Goal: Task Accomplishment & Management: Manage account settings

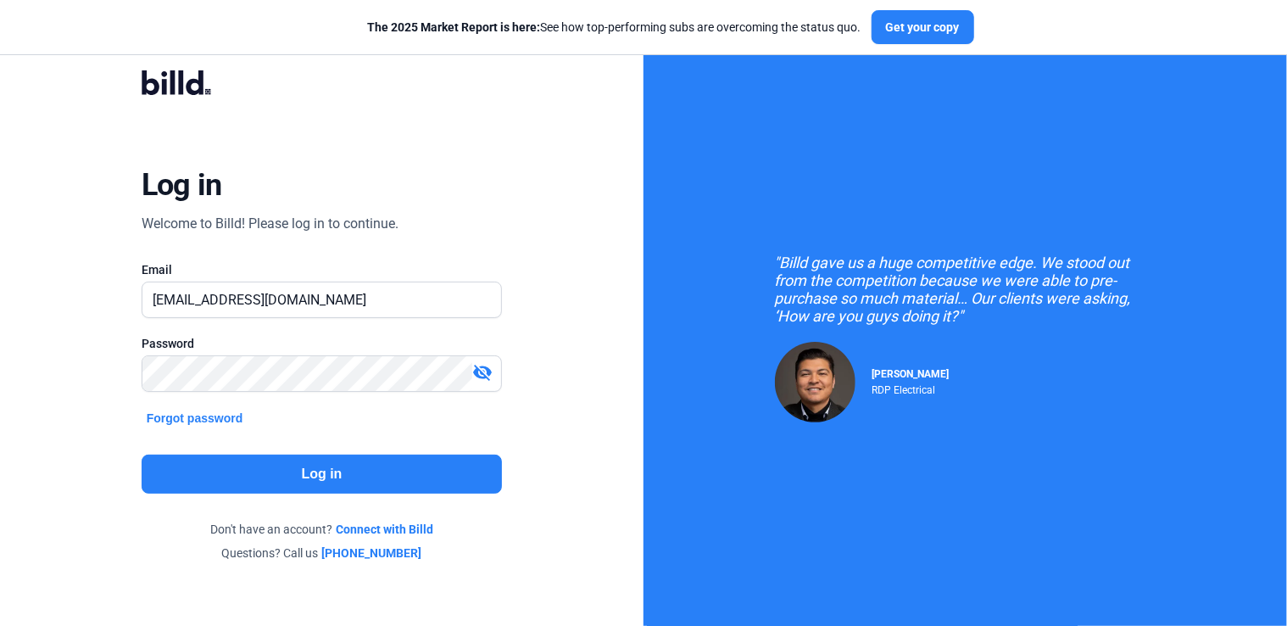
click at [477, 366] on mat-icon "visibility_off" at bounding box center [482, 372] width 20 height 20
click at [431, 470] on button "Log in" at bounding box center [322, 474] width 361 height 39
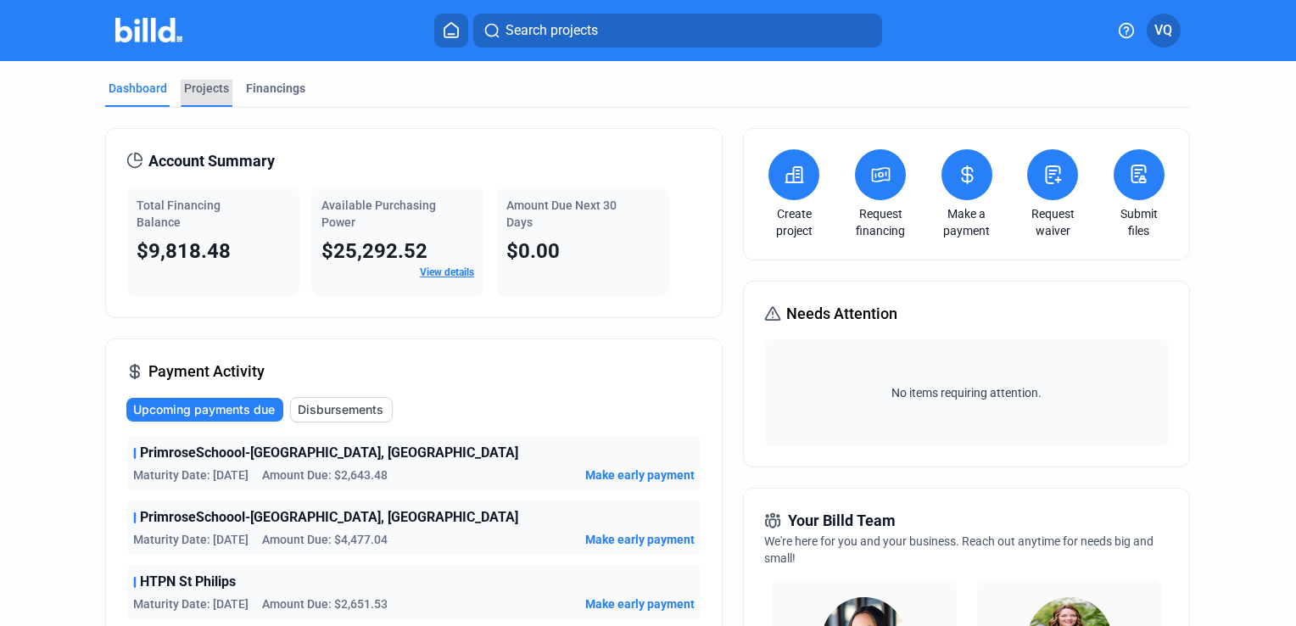
click at [215, 88] on div "Projects" at bounding box center [206, 88] width 45 height 17
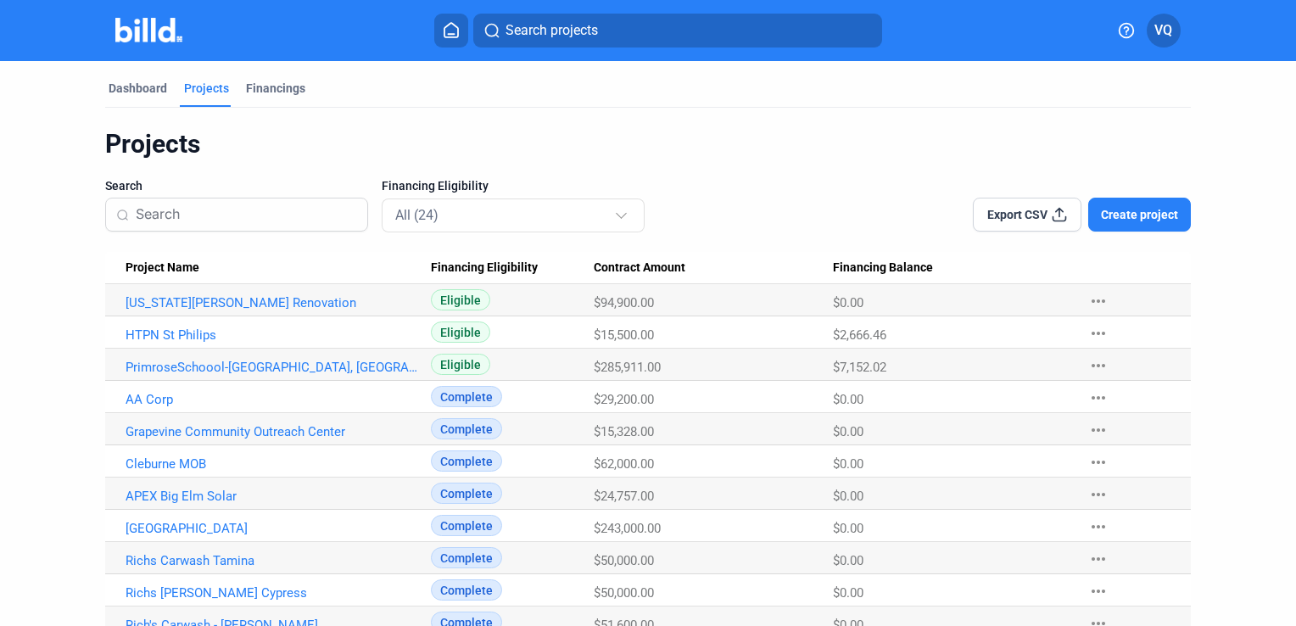
click at [469, 295] on span "Eligible" at bounding box center [460, 299] width 59 height 21
click at [276, 297] on link "[US_STATE][PERSON_NAME] Renovation" at bounding box center [272, 302] width 293 height 15
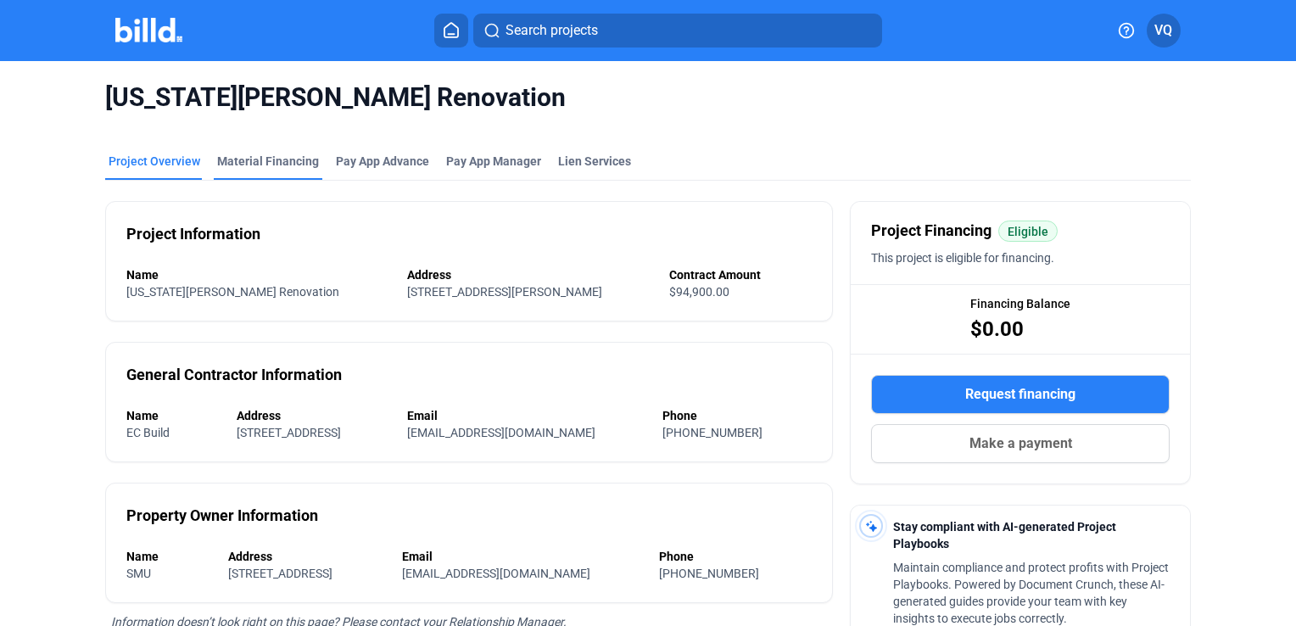
click at [296, 165] on div "Material Financing" at bounding box center [268, 161] width 102 height 17
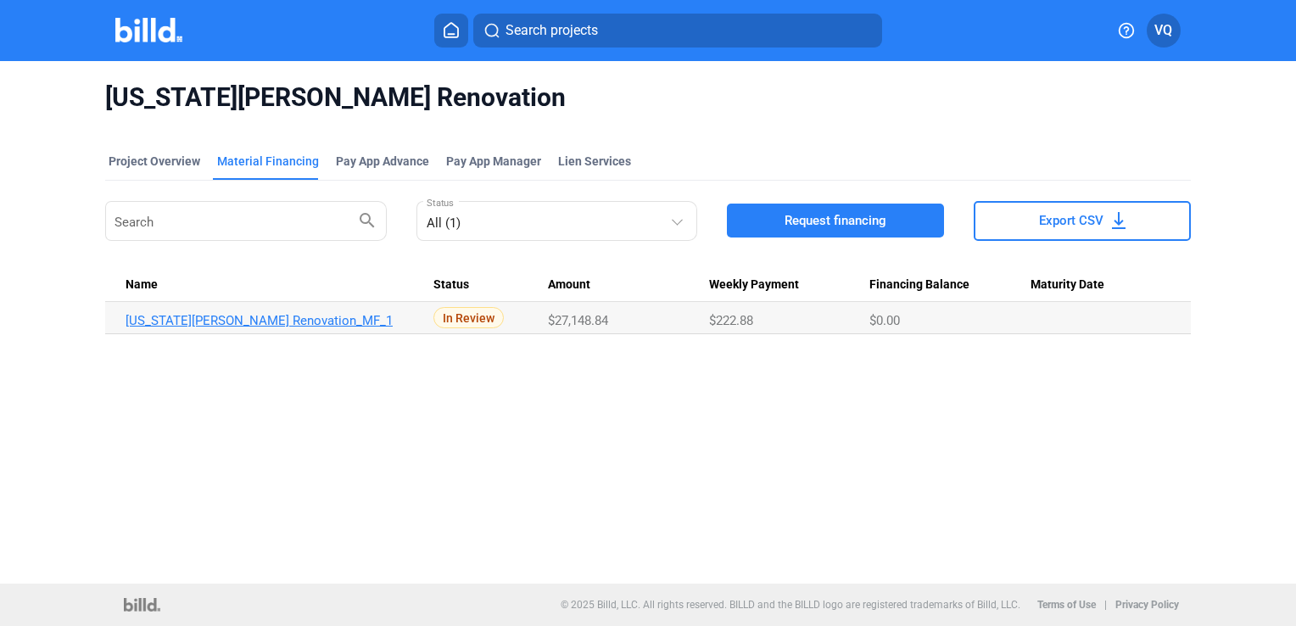
click at [248, 317] on link "[US_STATE][PERSON_NAME] Renovation_MF_1" at bounding box center [272, 320] width 293 height 15
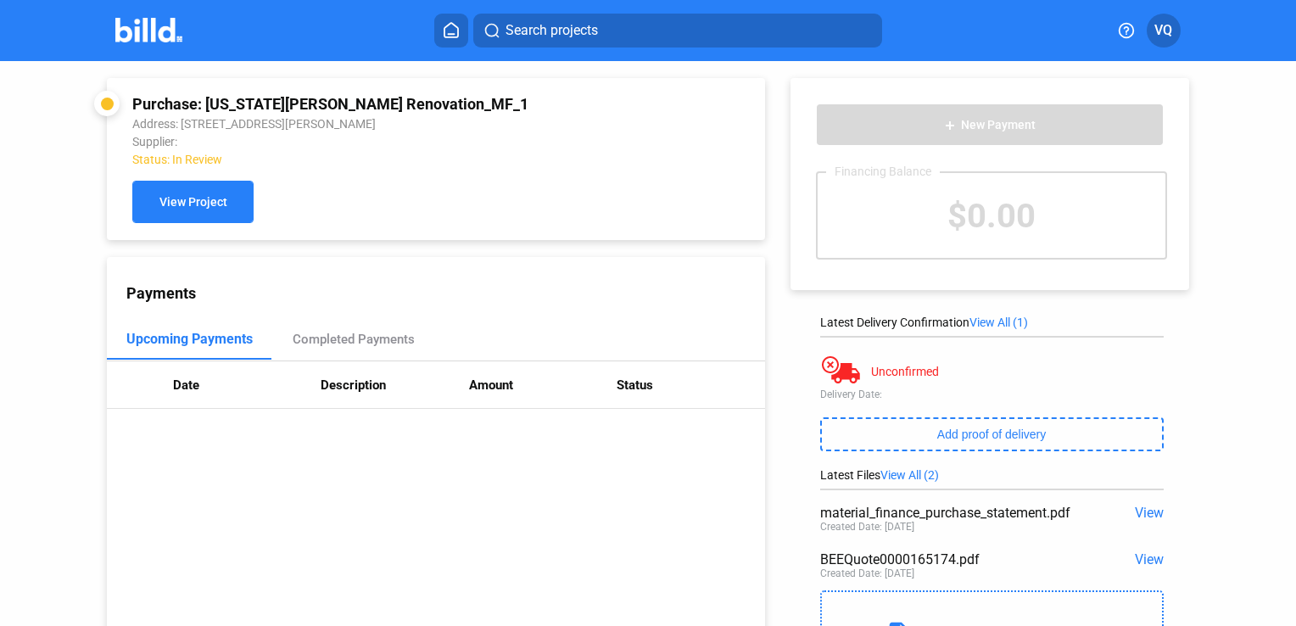
click at [234, 198] on button "View Project" at bounding box center [192, 202] width 121 height 42
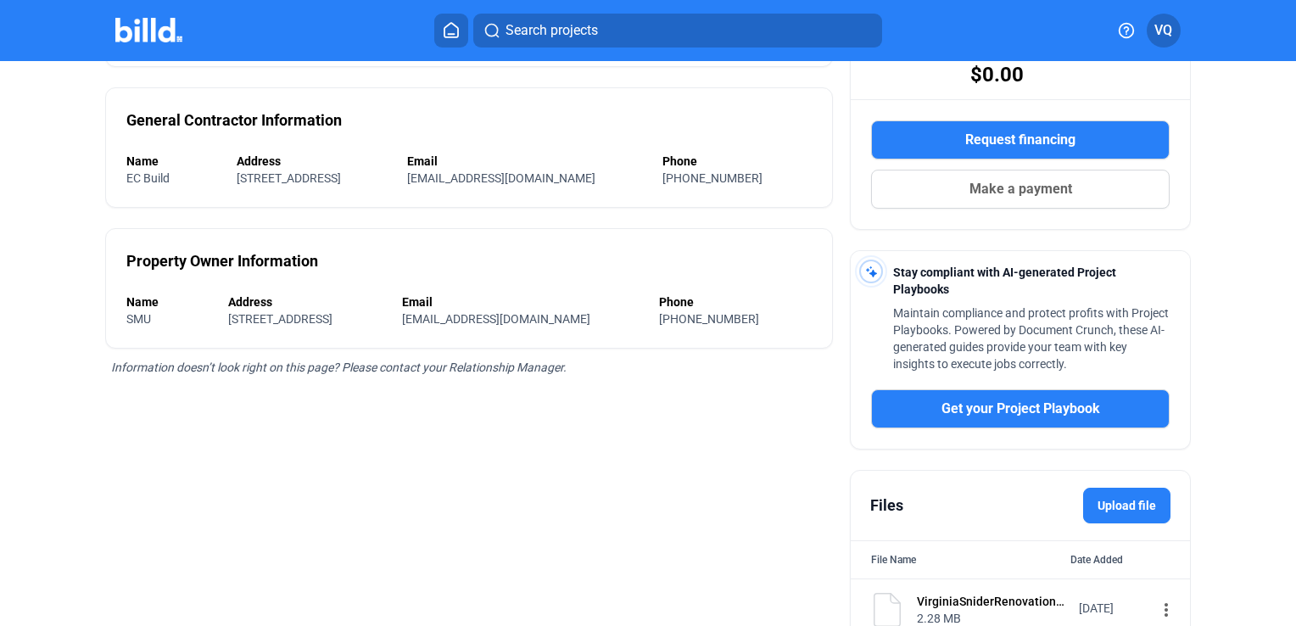
scroll to position [329, 0]
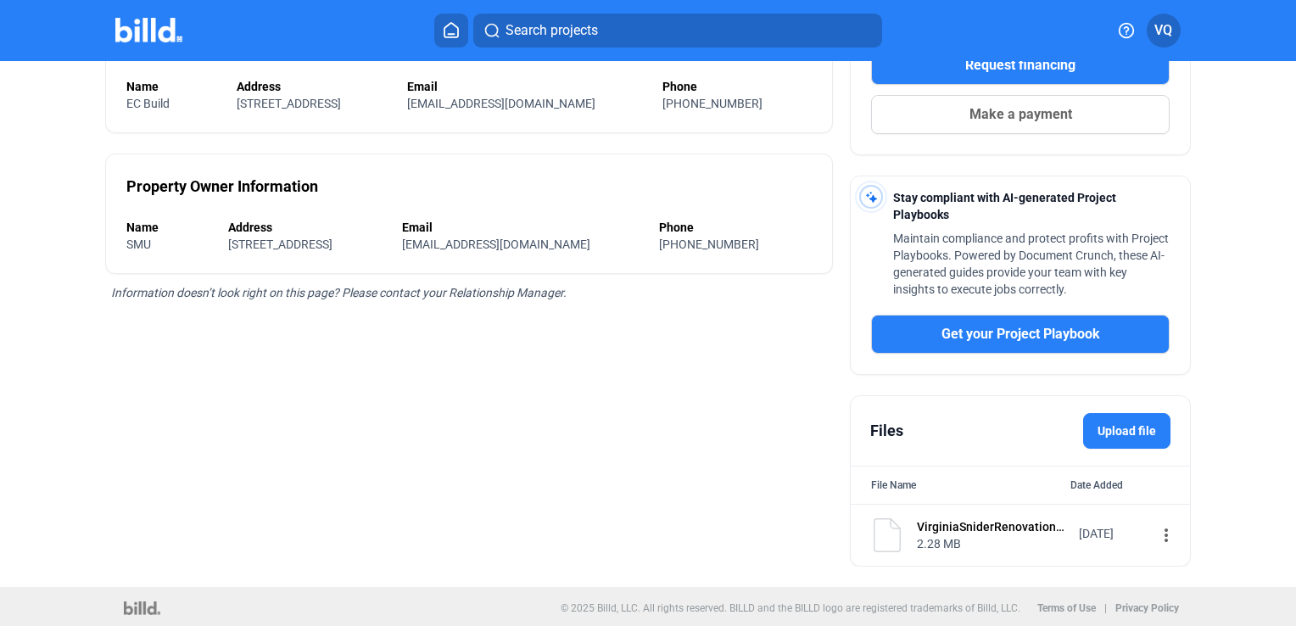
click at [1156, 530] on mat-icon "more_vert" at bounding box center [1166, 535] width 20 height 20
click at [694, 436] on div at bounding box center [648, 313] width 1296 height 626
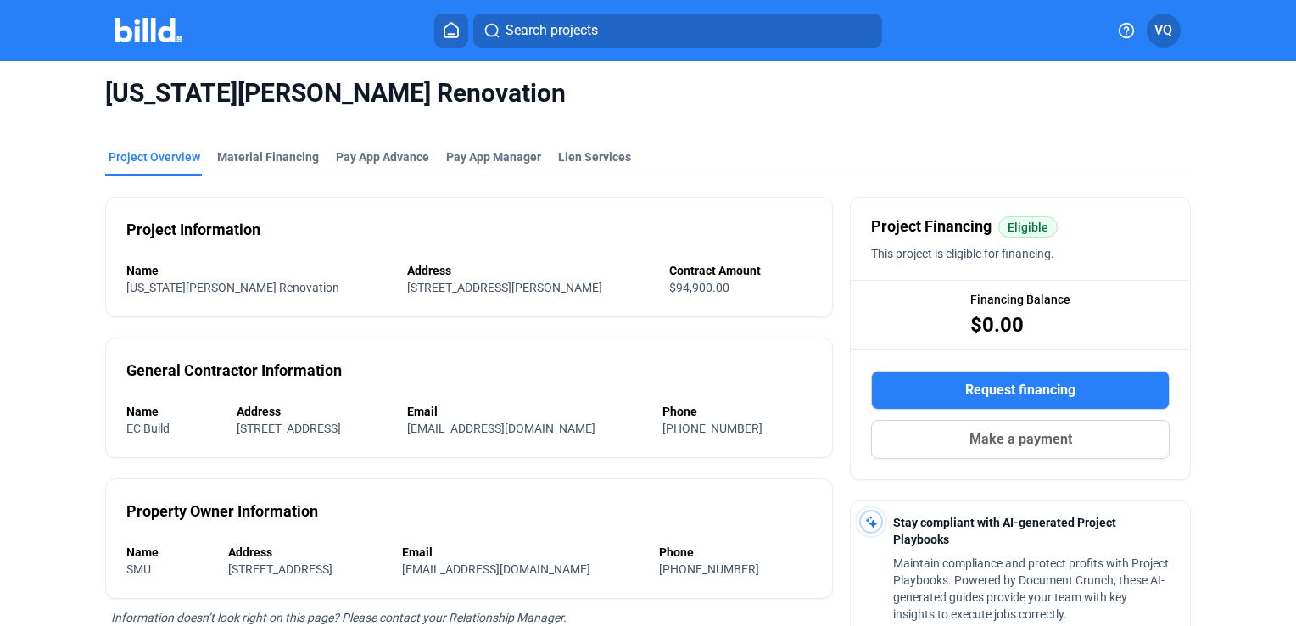
scroll to position [0, 0]
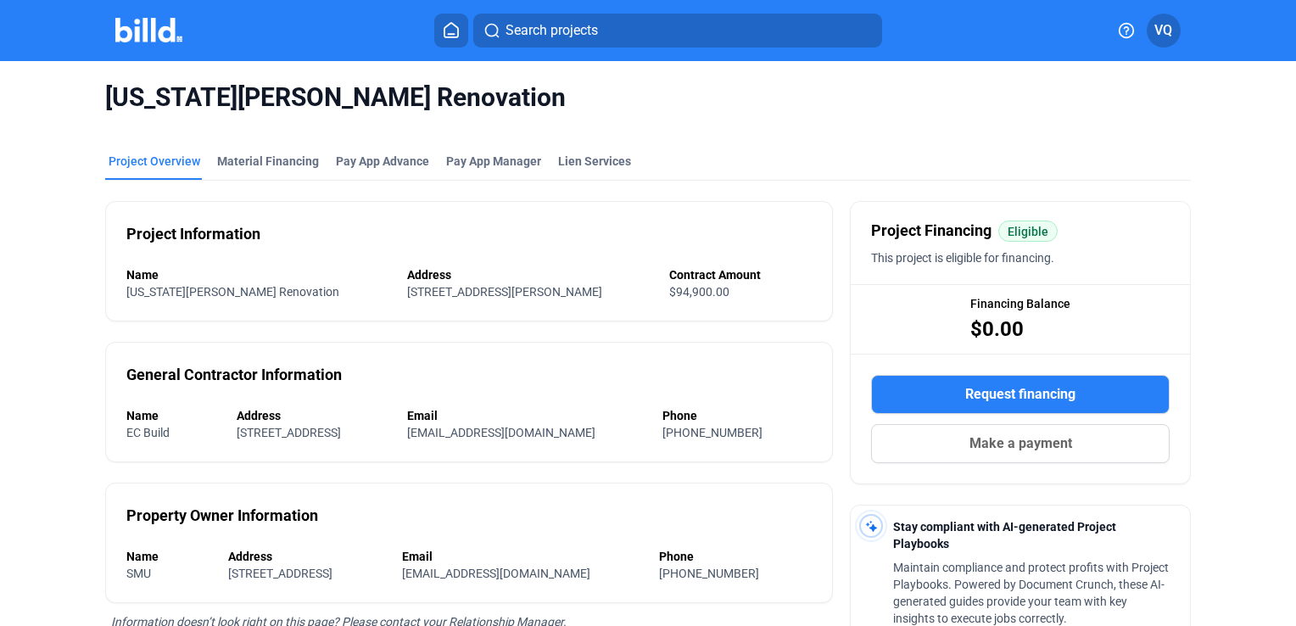
click at [261, 150] on mat-tab-group "Project Overview Material Financing Pay App Advance Pay App Manager Lien Servic…" at bounding box center [647, 514] width 1085 height 761
click at [265, 161] on div "Material Financing" at bounding box center [268, 161] width 102 height 17
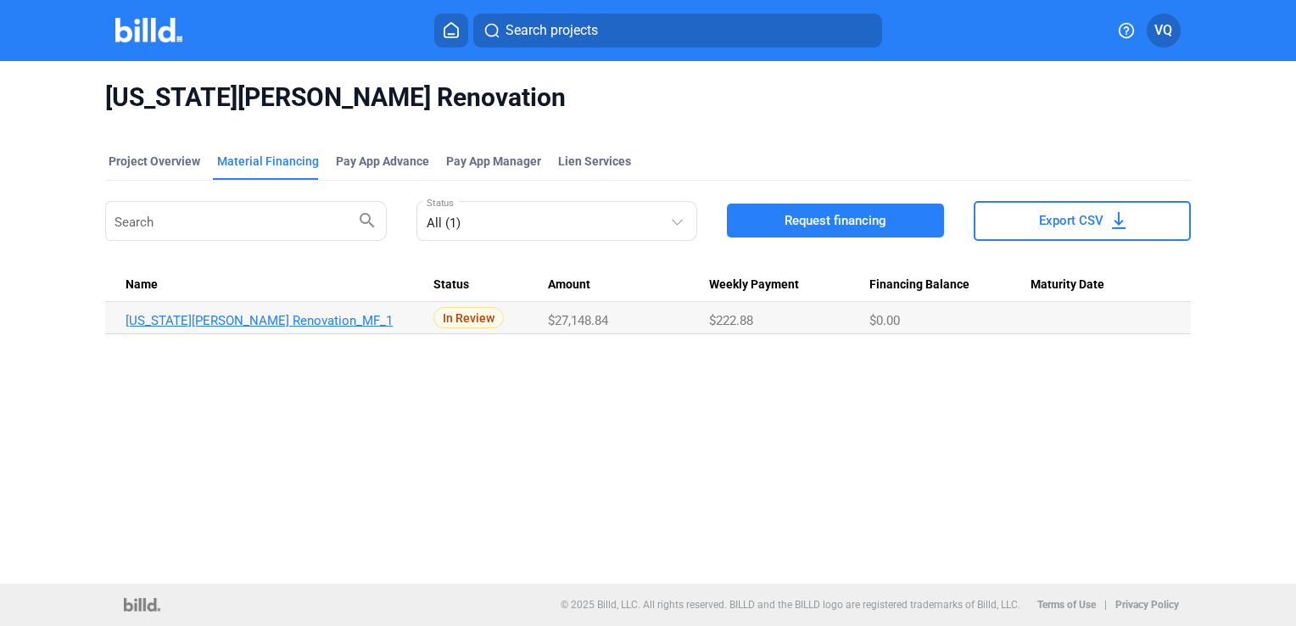
click at [237, 323] on link "[US_STATE][PERSON_NAME] Renovation_MF_1" at bounding box center [272, 320] width 293 height 15
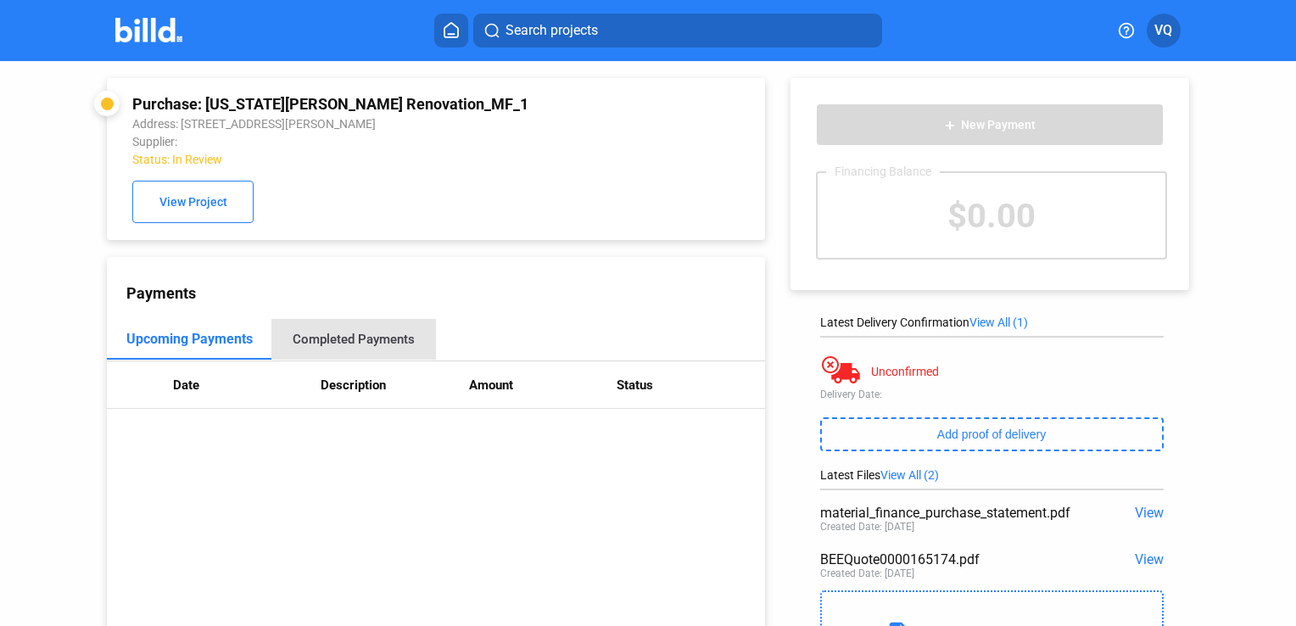
click at [377, 340] on div "Completed Payments" at bounding box center [354, 339] width 122 height 15
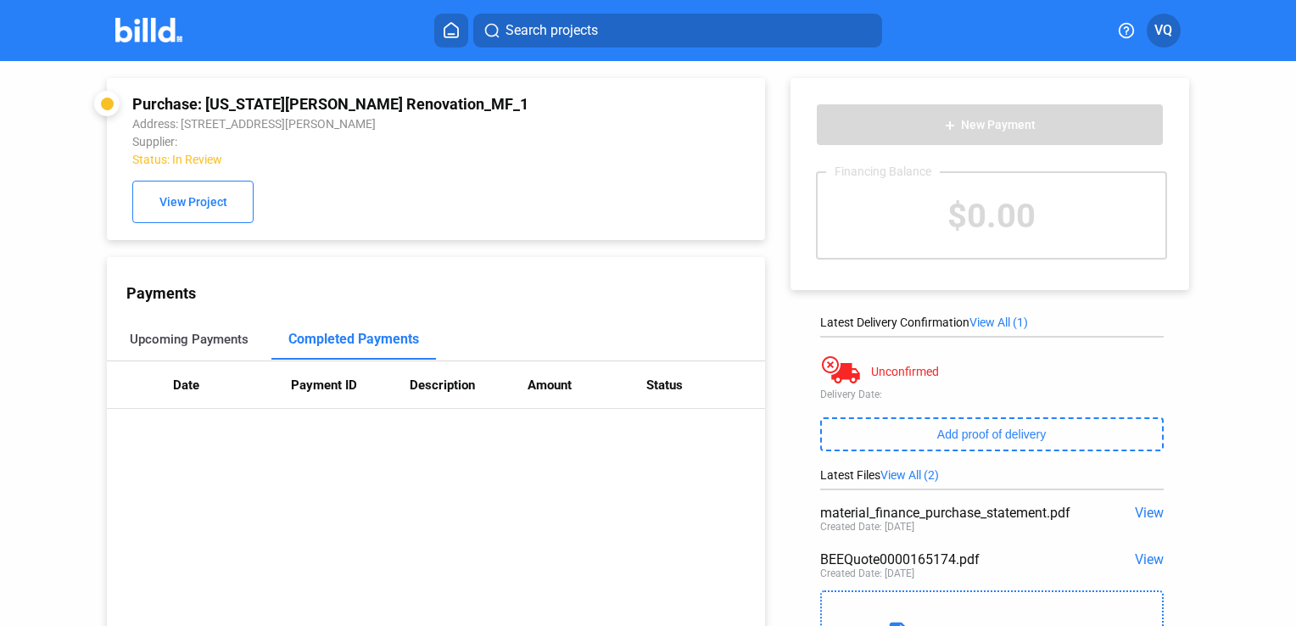
click at [241, 340] on div "Upcoming Payments" at bounding box center [189, 339] width 119 height 15
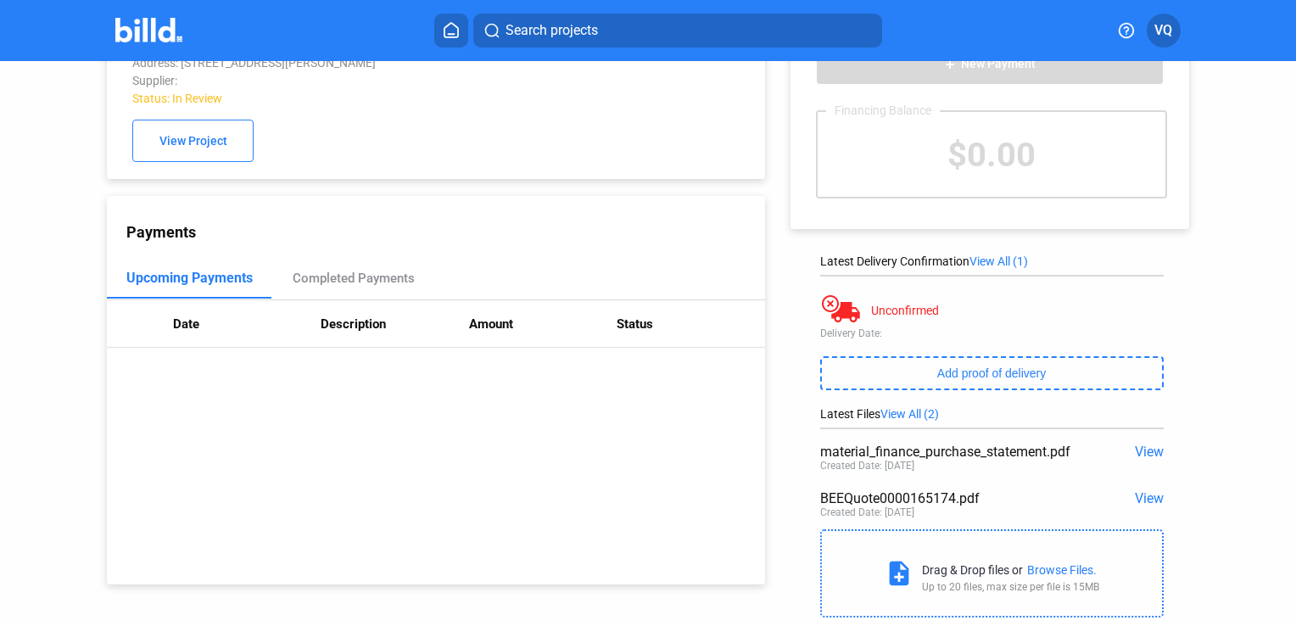
scroll to position [103, 0]
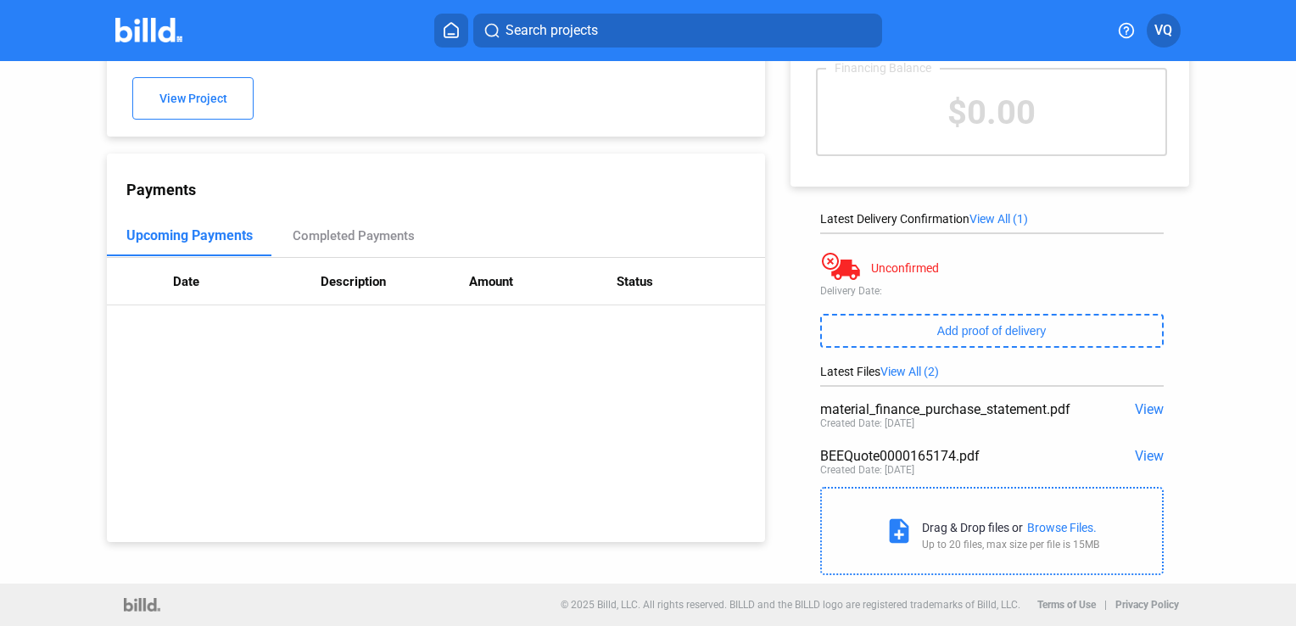
click at [1137, 410] on span "View" at bounding box center [1149, 409] width 29 height 16
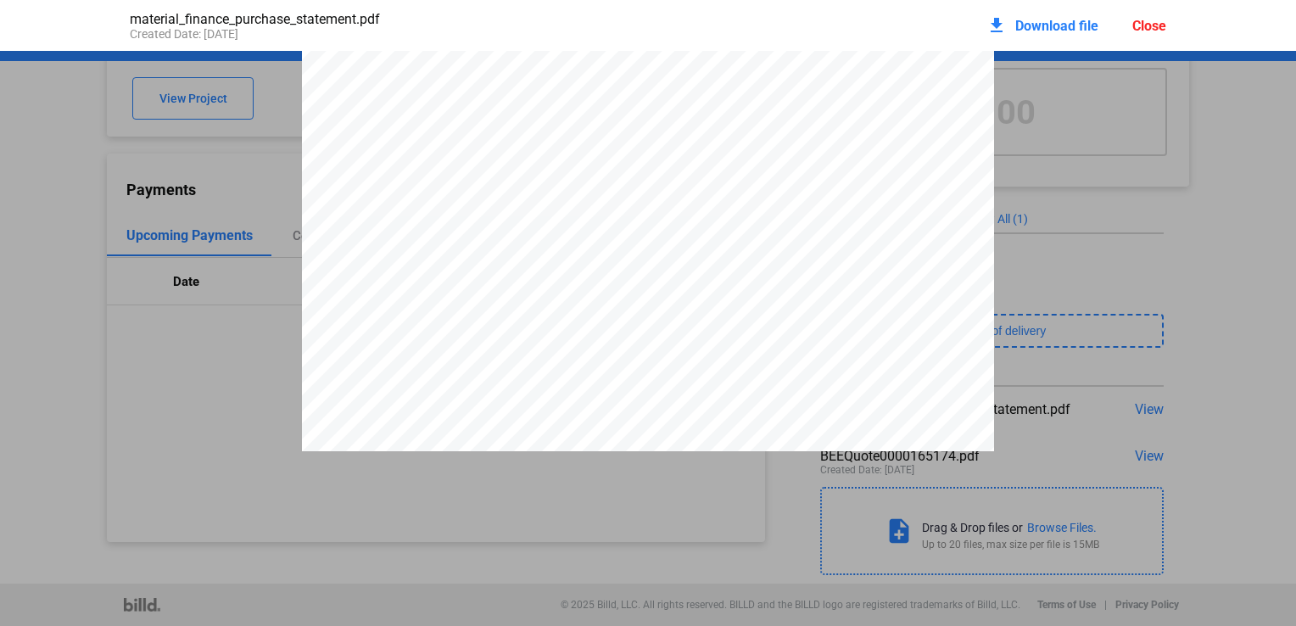
scroll to position [3386, 0]
click at [1134, 28] on div "Close" at bounding box center [1149, 26] width 34 height 16
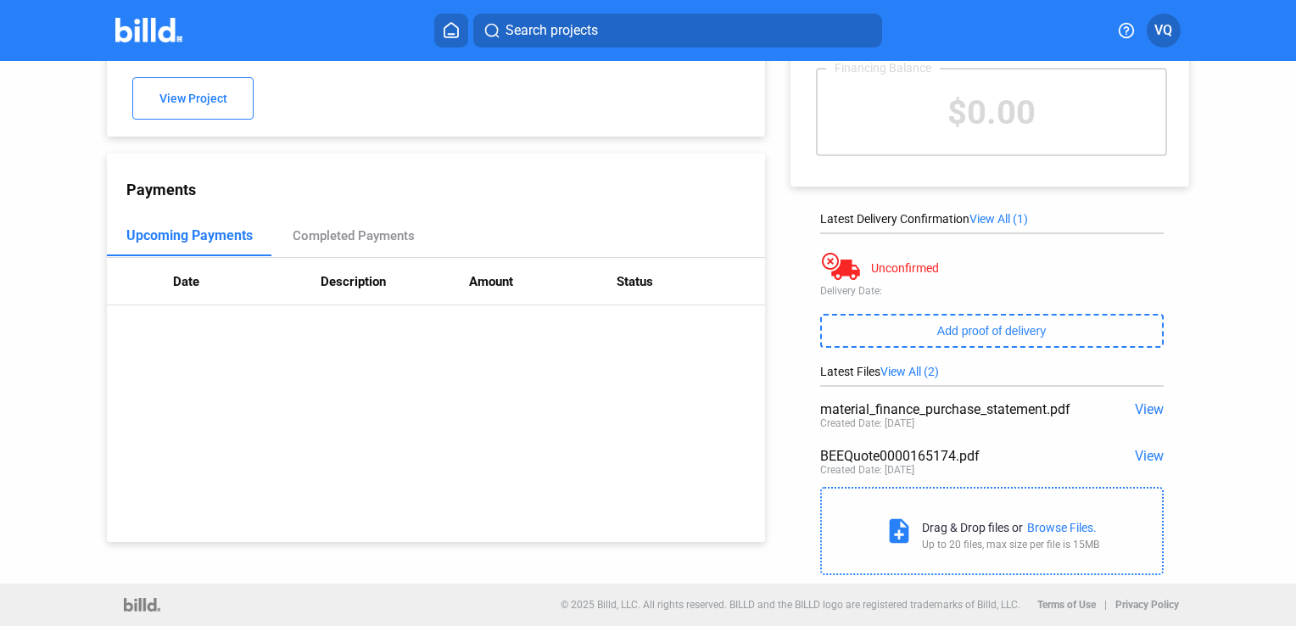
click at [904, 373] on span "View All (2)" at bounding box center [909, 372] width 59 height 14
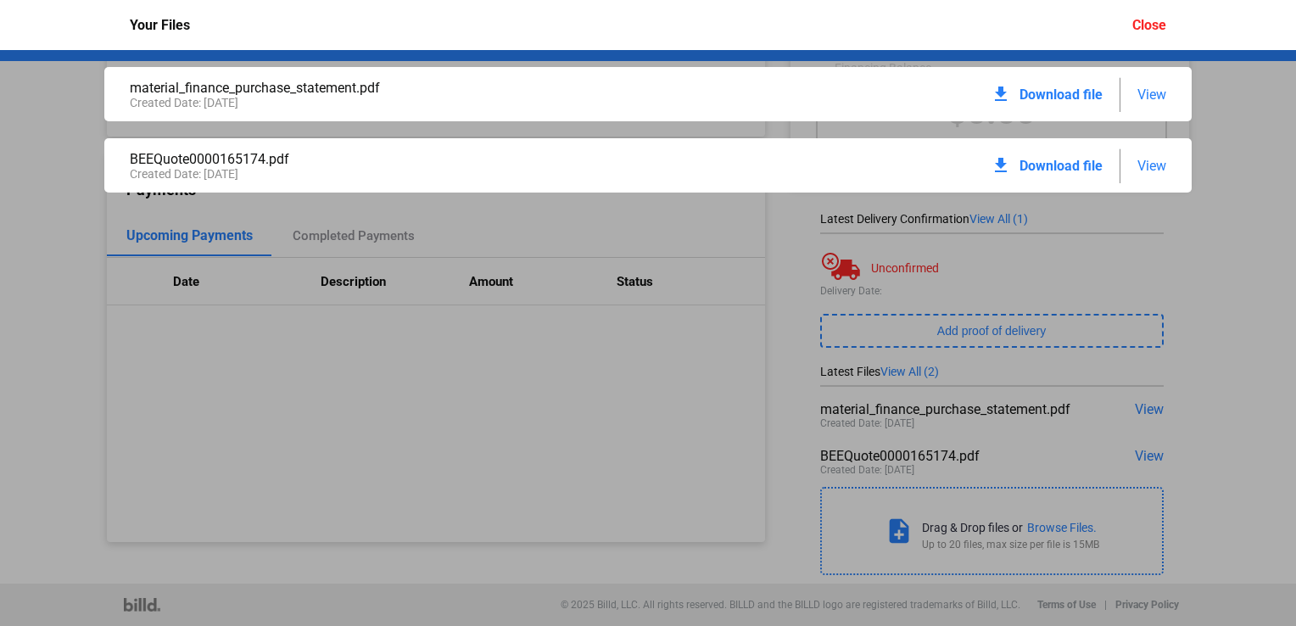
click at [1204, 243] on div "material_finance_purchase_statement.pdf Created Date: 08 / 22 / 2025 download D…" at bounding box center [648, 338] width 1296 height 576
click at [304, 328] on div "material_finance_purchase_statement.pdf Created Date: 08 / 22 / 2025 download D…" at bounding box center [648, 338] width 1296 height 576
click at [1141, 86] on span "View" at bounding box center [1151, 94] width 29 height 16
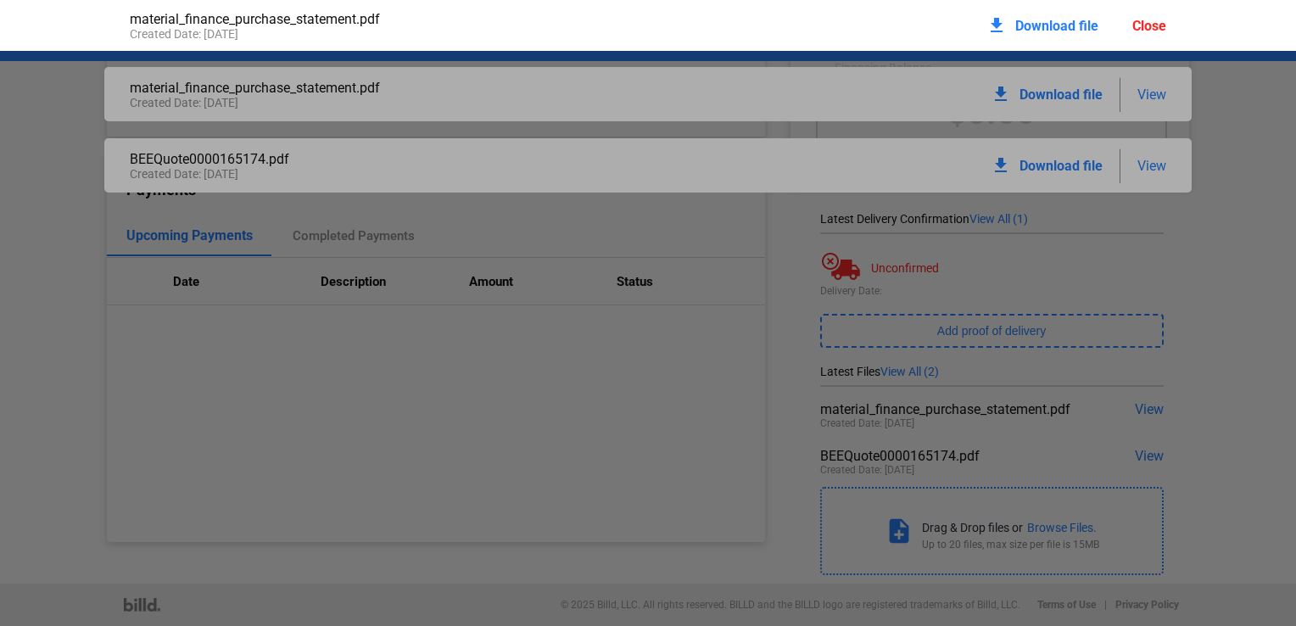
click at [1146, 20] on div "Close" at bounding box center [1149, 26] width 34 height 16
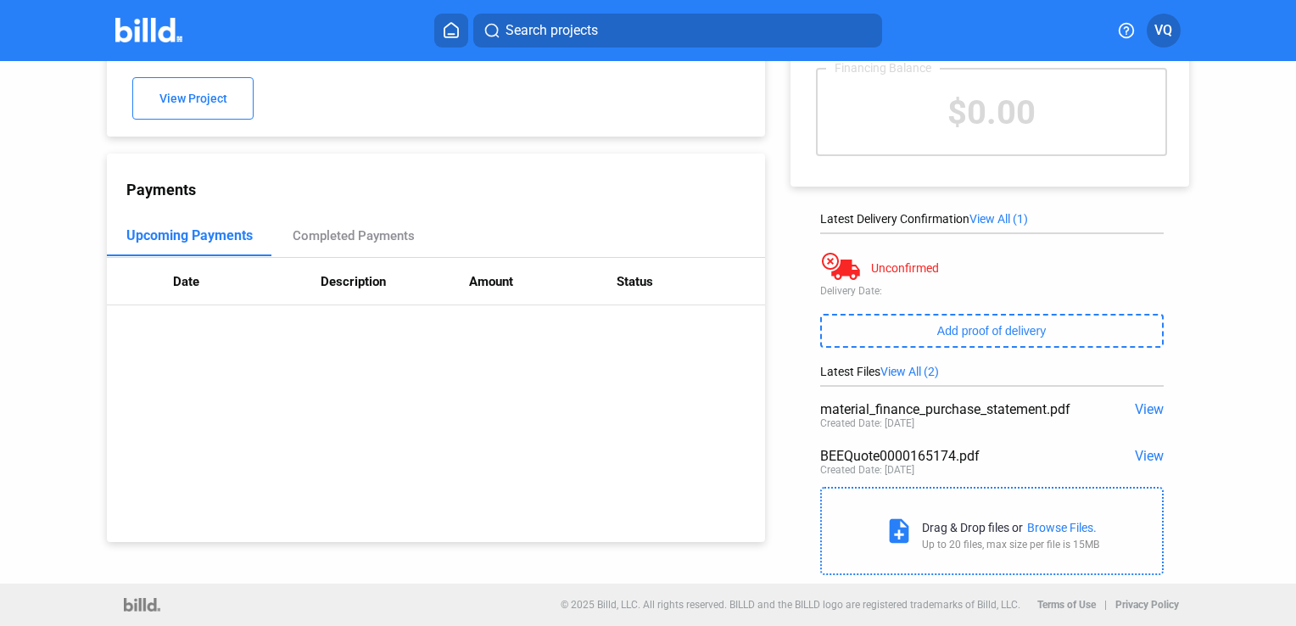
click at [1202, 229] on div "add New Payment Financing Balance $0.00 Latest Delivery Confirmation View All (…" at bounding box center [998, 271] width 466 height 626
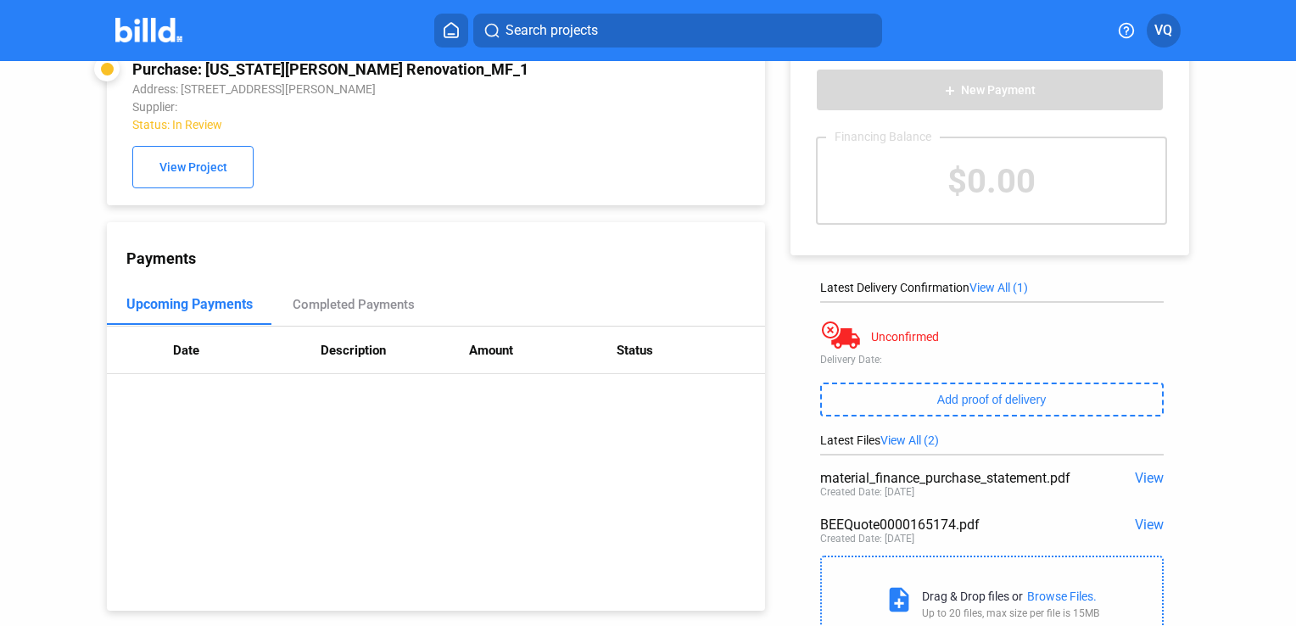
scroll to position [0, 0]
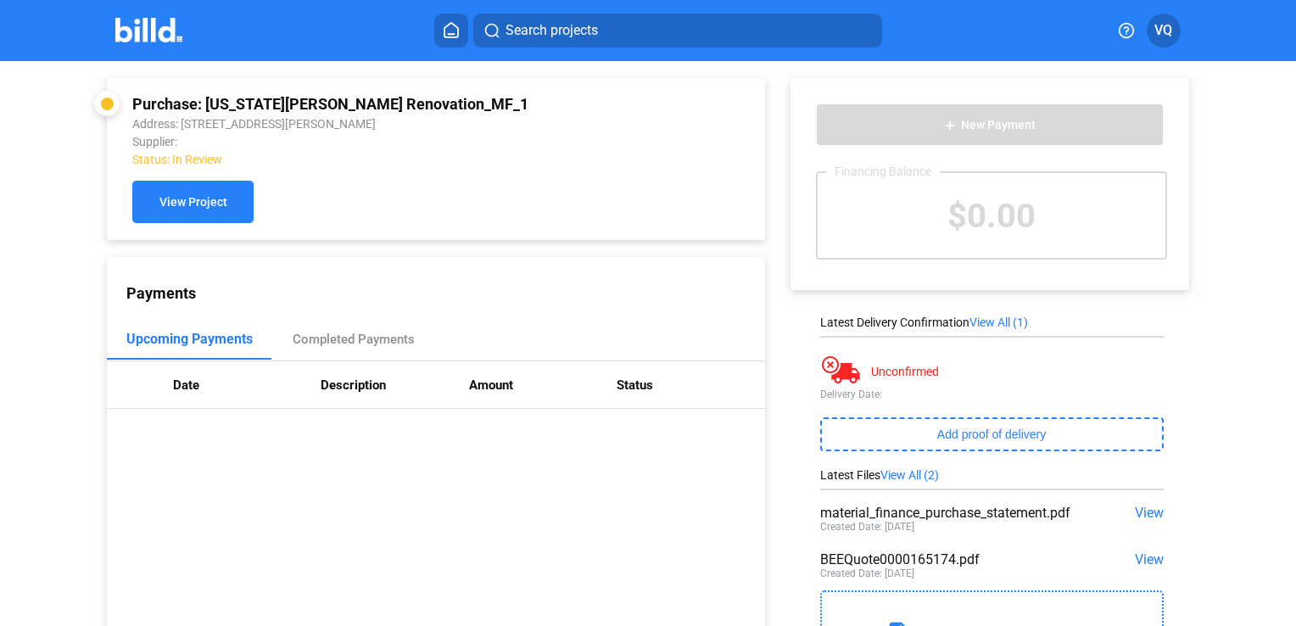
click at [209, 212] on button "View Project" at bounding box center [192, 202] width 121 height 42
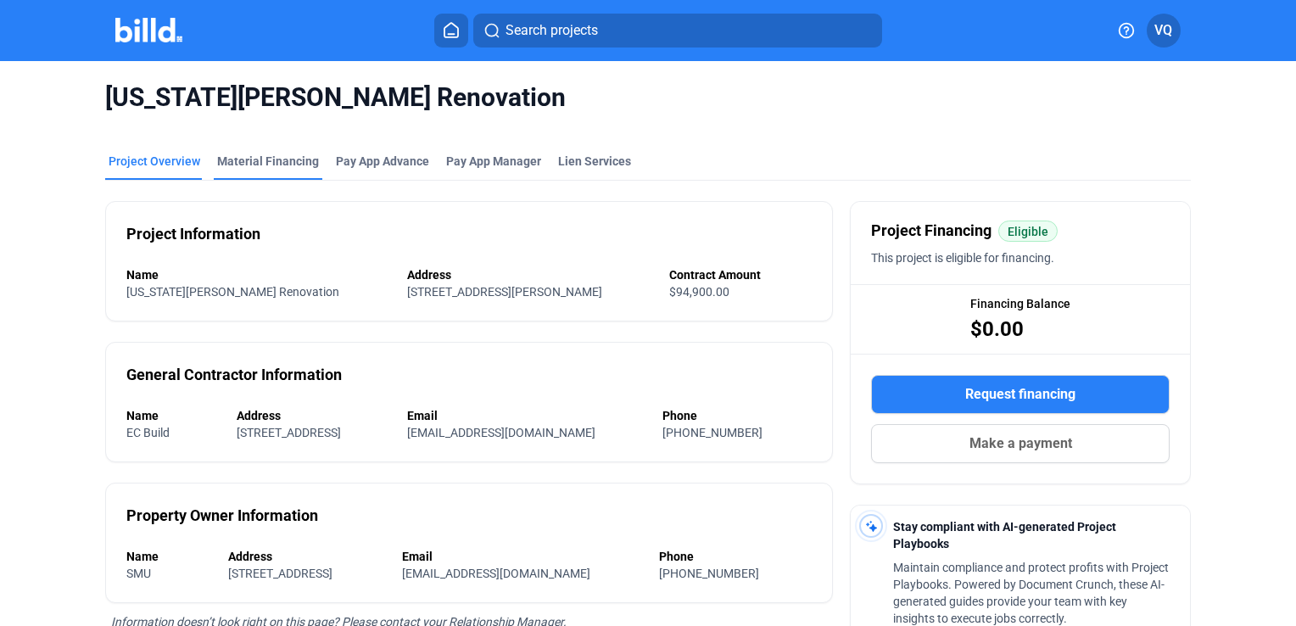
click at [221, 165] on div "Material Financing" at bounding box center [268, 161] width 102 height 17
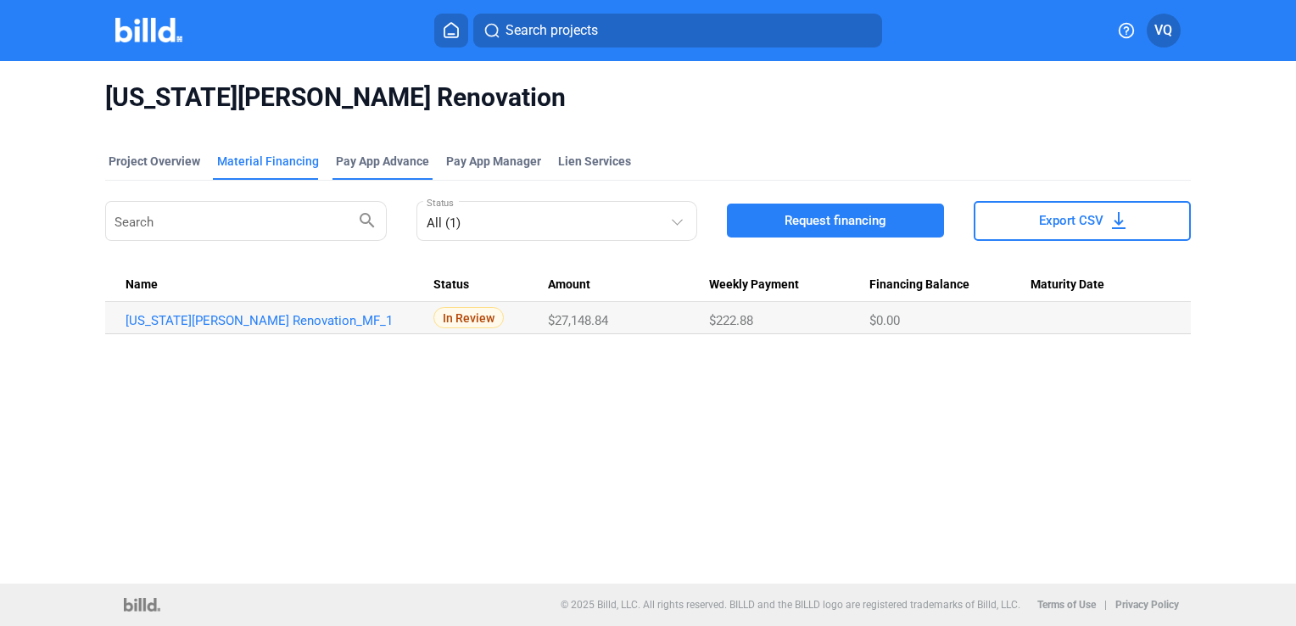
click at [374, 165] on div "Pay App Advance" at bounding box center [382, 161] width 93 height 17
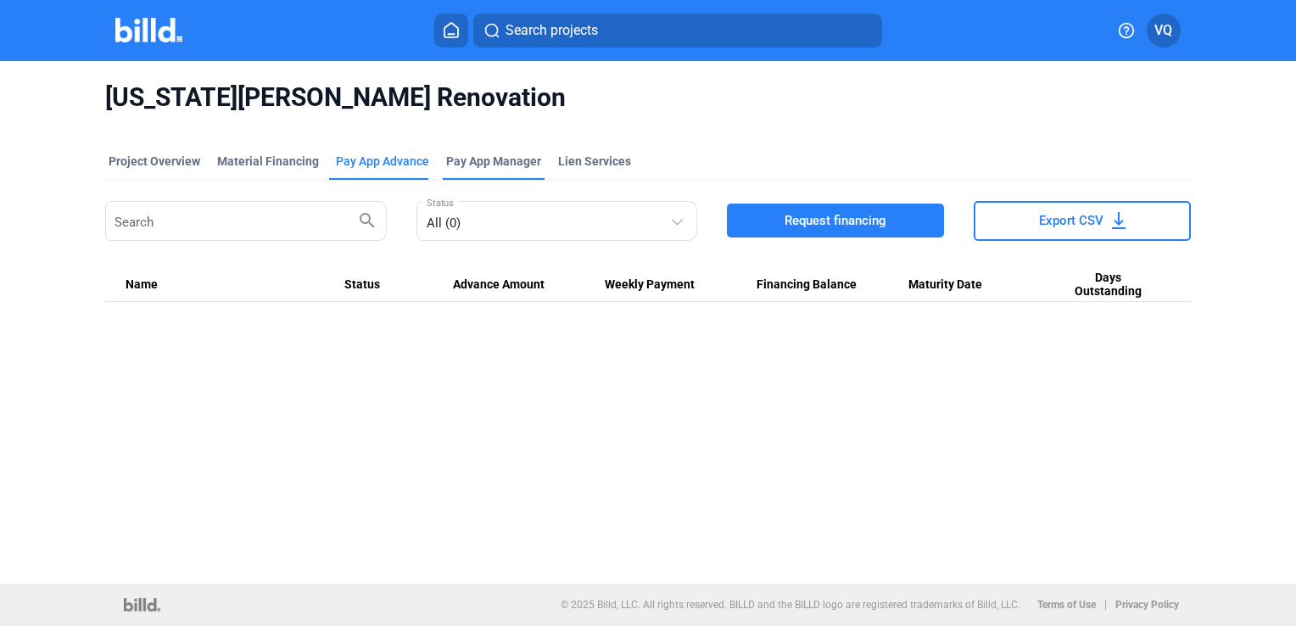
click at [474, 160] on span "Pay App Manager" at bounding box center [493, 161] width 95 height 17
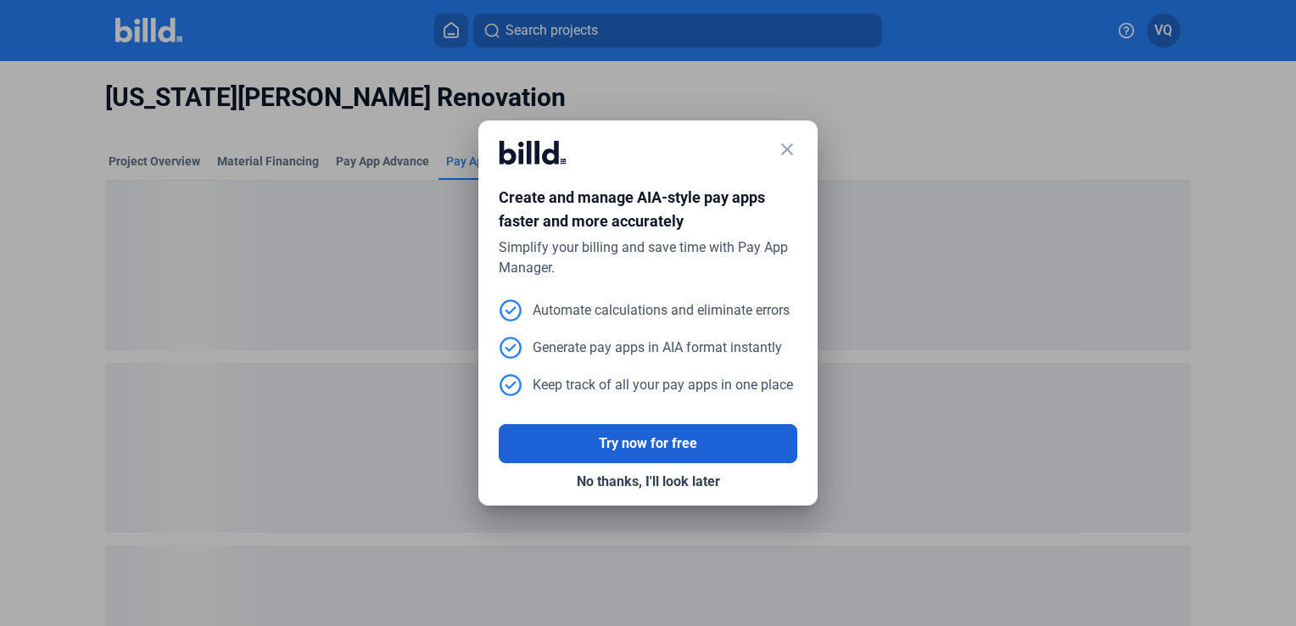
click at [682, 443] on button "Try now for free" at bounding box center [648, 443] width 298 height 39
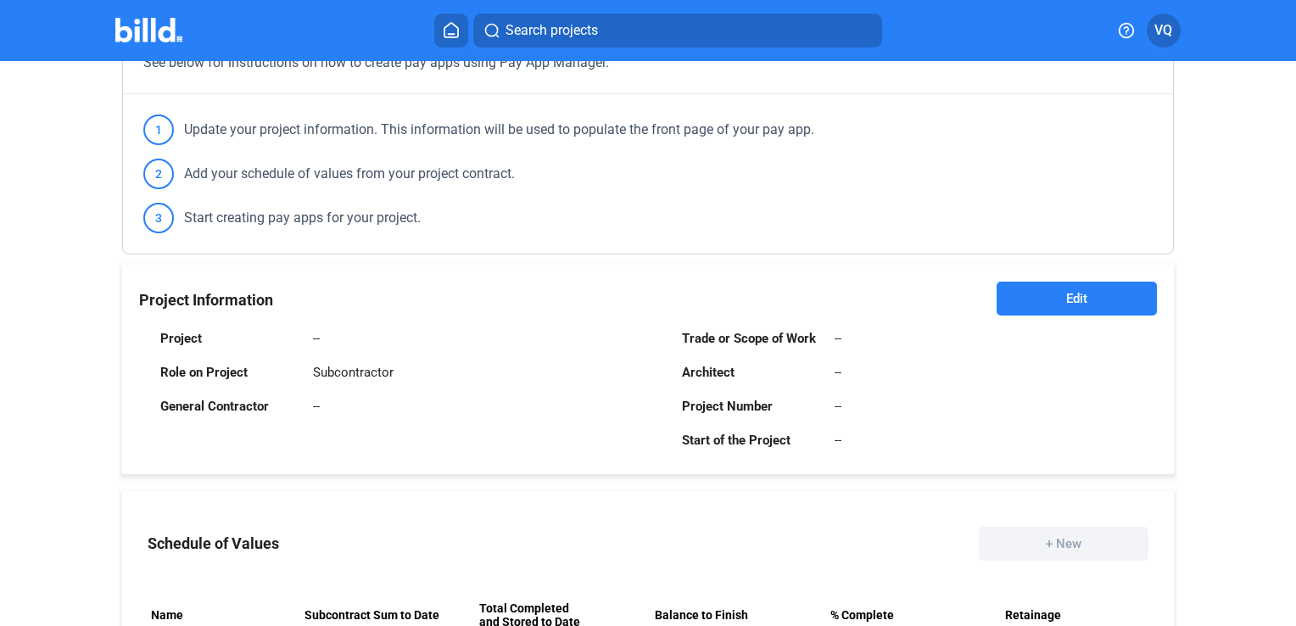
scroll to position [170, 0]
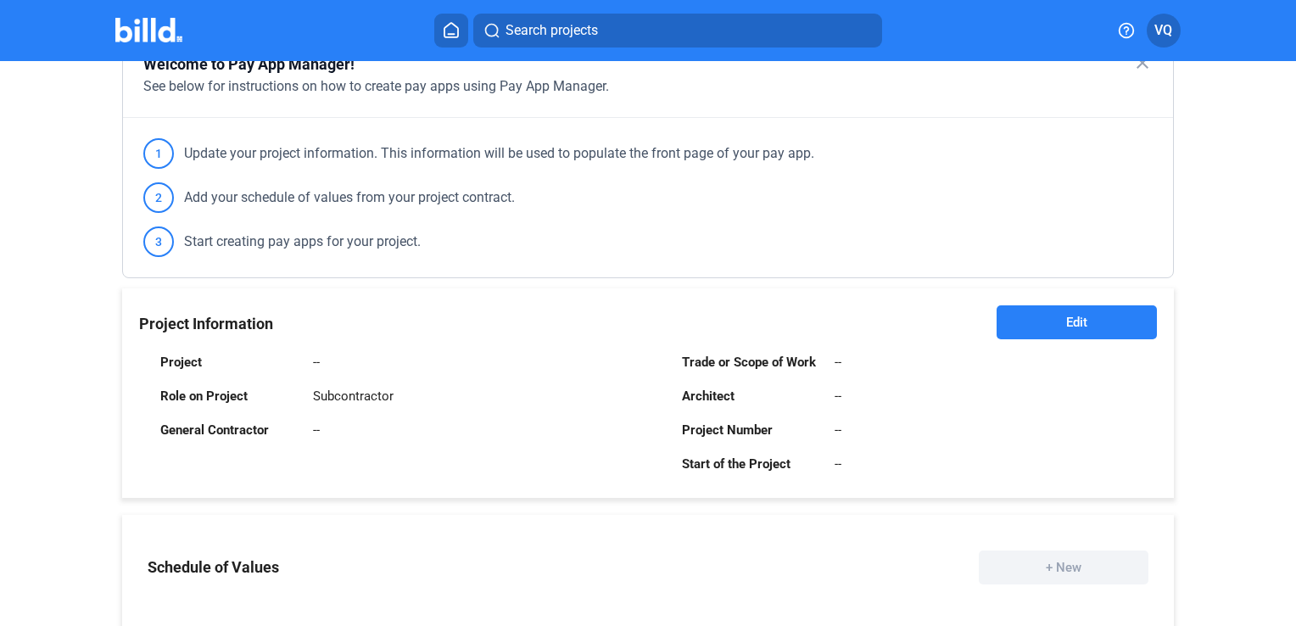
click at [1031, 318] on button "Edit" at bounding box center [1076, 322] width 160 height 34
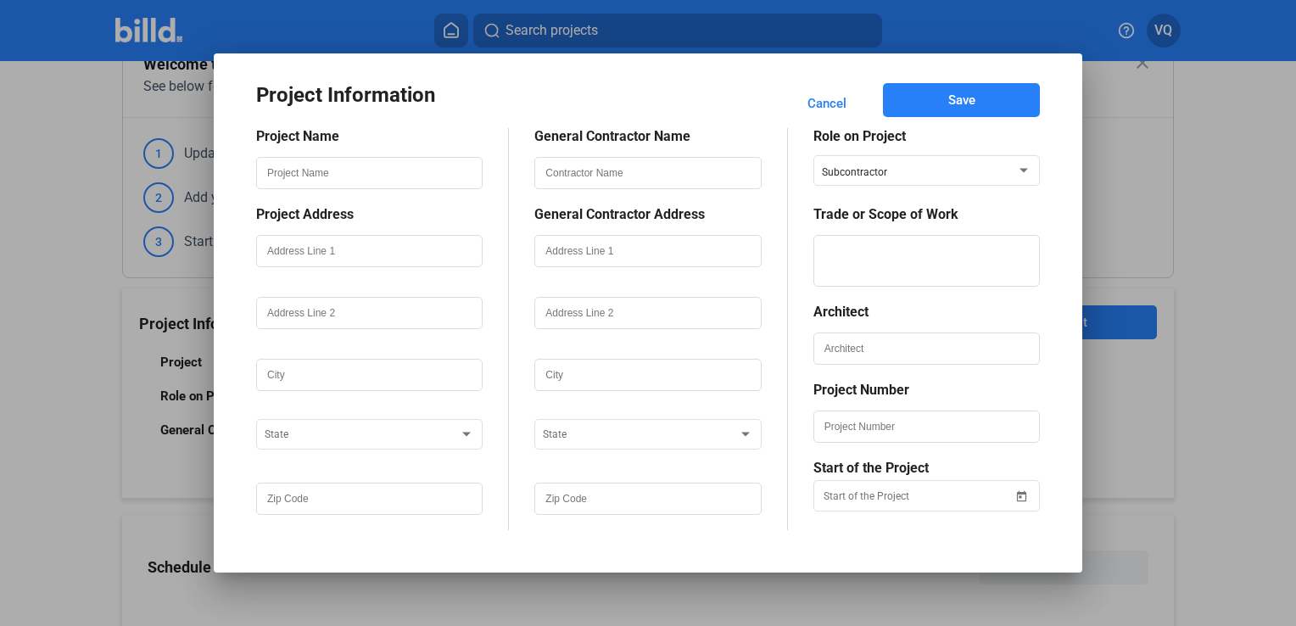
scroll to position [0, 0]
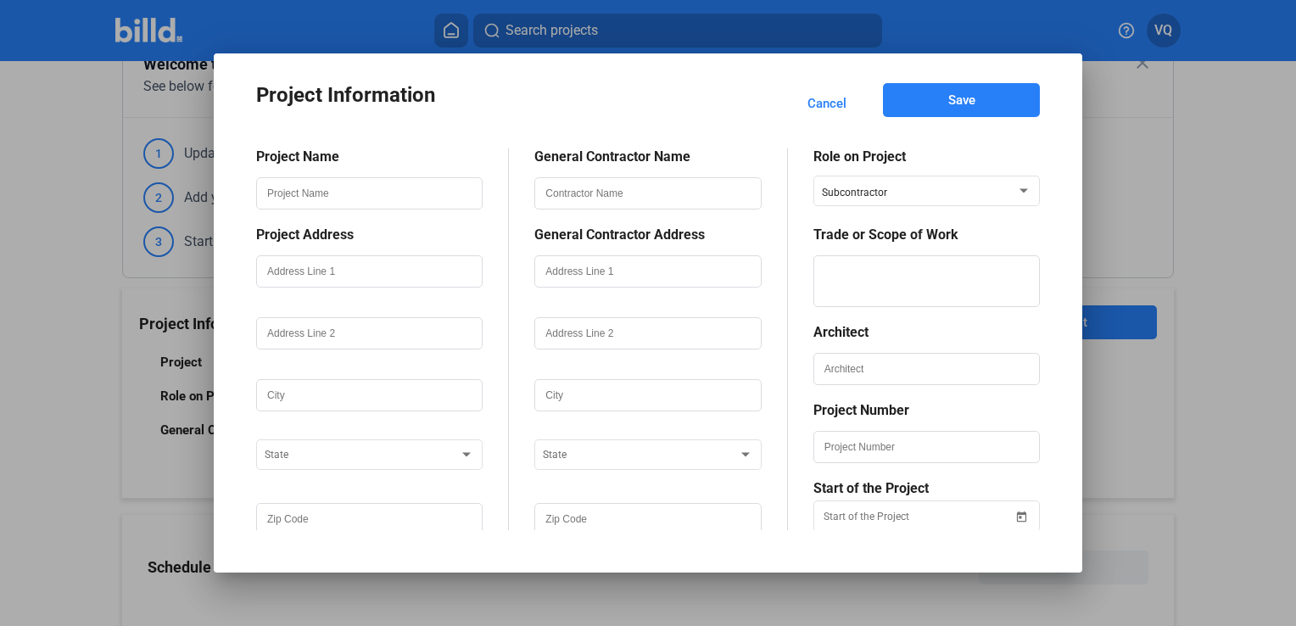
click at [1245, 177] on div at bounding box center [648, 313] width 1296 height 626
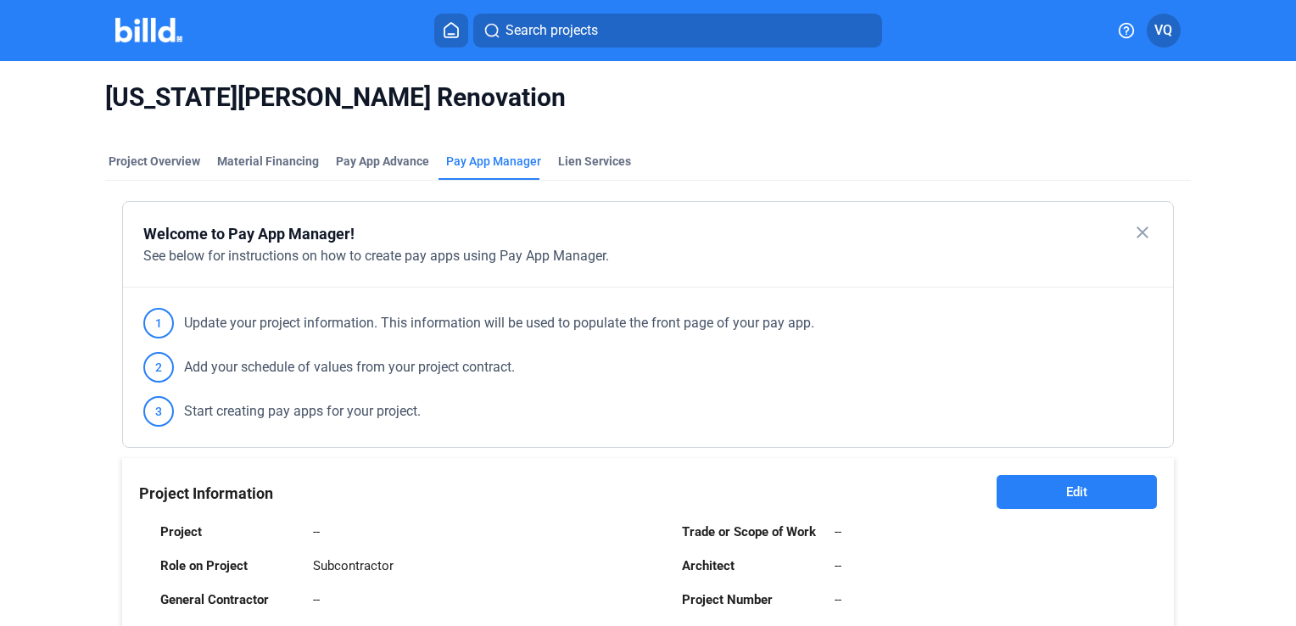
click at [438, 25] on button at bounding box center [451, 31] width 34 height 34
